Goal: Find specific page/section: Find specific page/section

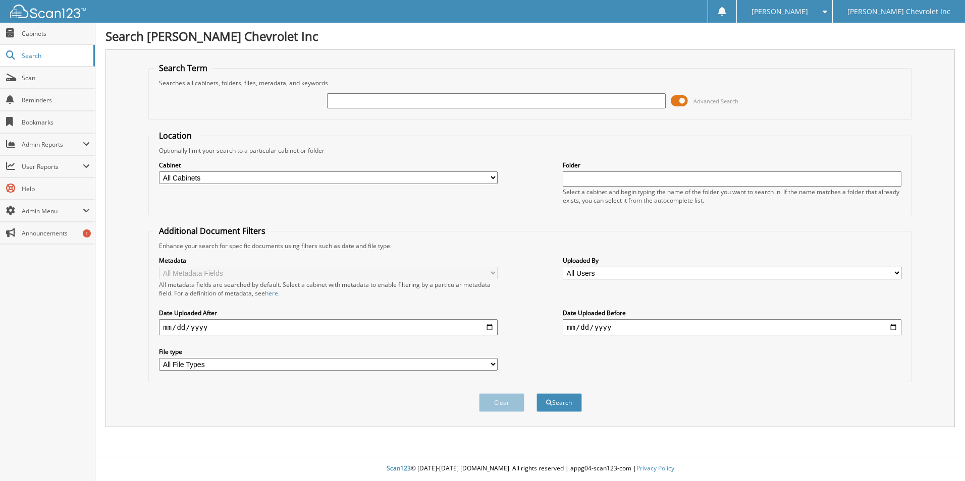
click at [519, 103] on input "text" at bounding box center [496, 100] width 339 height 15
type input "policy"
click at [536, 394] on button "Search" at bounding box center [558, 403] width 45 height 19
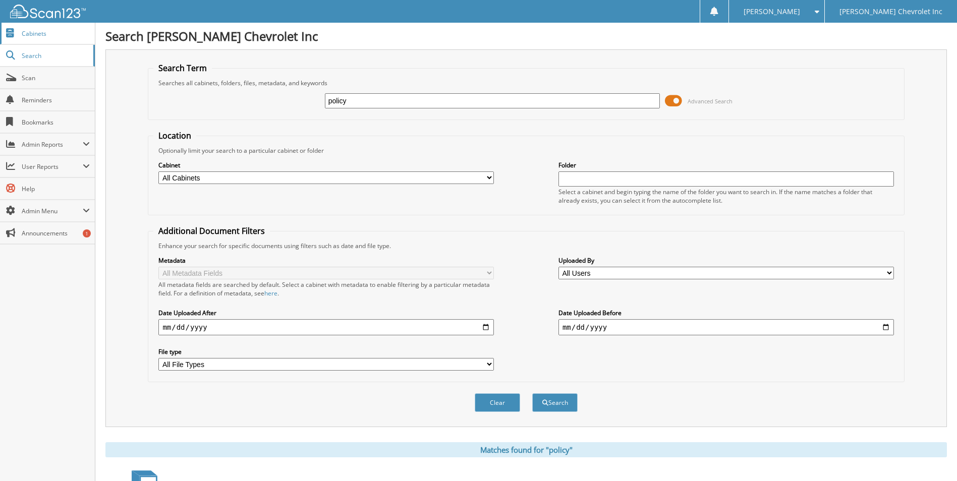
click at [42, 35] on span "Cabinets" at bounding box center [56, 33] width 68 height 9
